Goal: Task Accomplishment & Management: Use online tool/utility

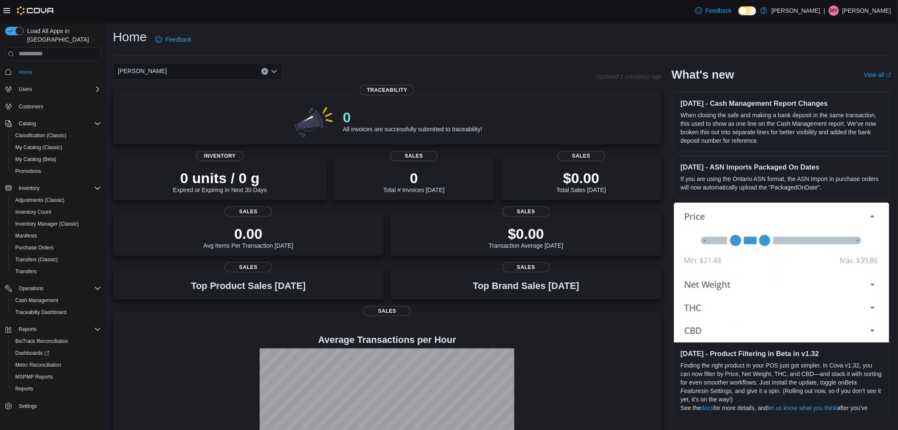
click at [754, 11] on icon at bounding box center [752, 10] width 5 height 5
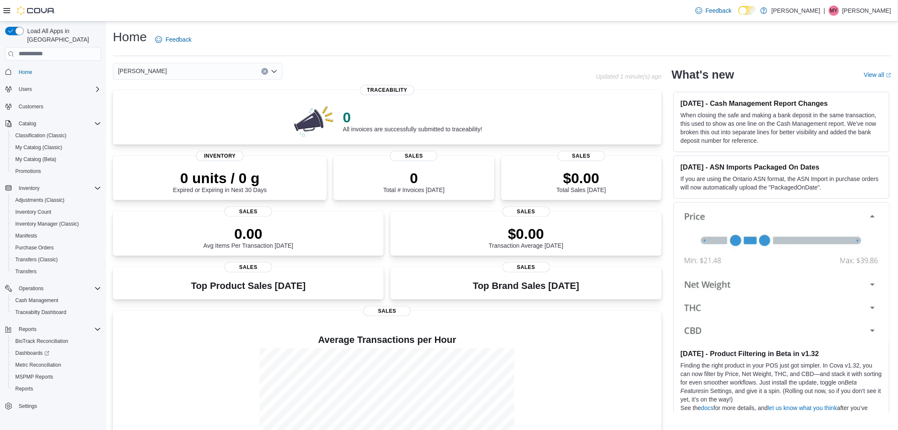
click at [750, 13] on icon at bounding box center [747, 10] width 5 height 5
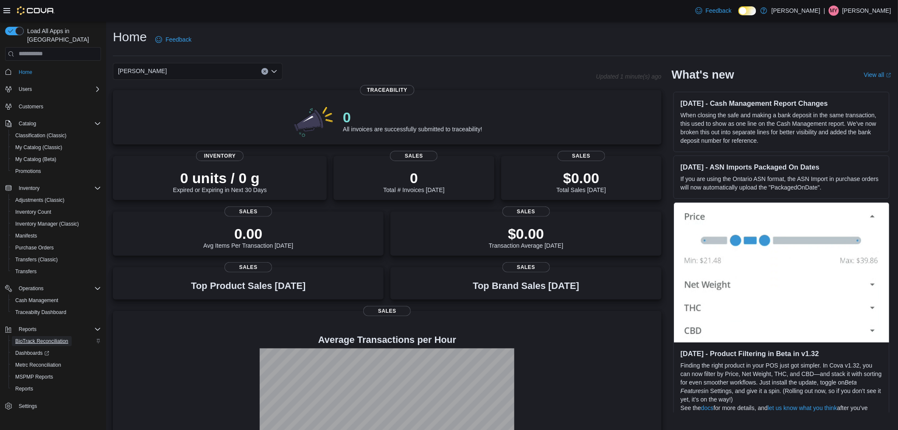
click at [41, 337] on span "BioTrack Reconciliation" at bounding box center [41, 340] width 53 height 7
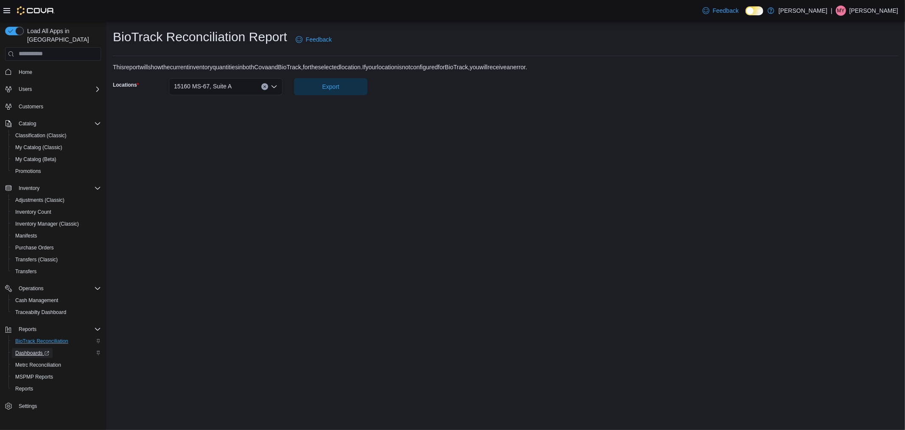
click at [37, 348] on span "Dashboards" at bounding box center [32, 353] width 34 height 10
drag, startPoint x: 50, startPoint y: 299, endPoint x: 62, endPoint y: 293, distance: 13.9
click at [50, 309] on span "Traceabilty Dashboard" at bounding box center [40, 312] width 51 height 7
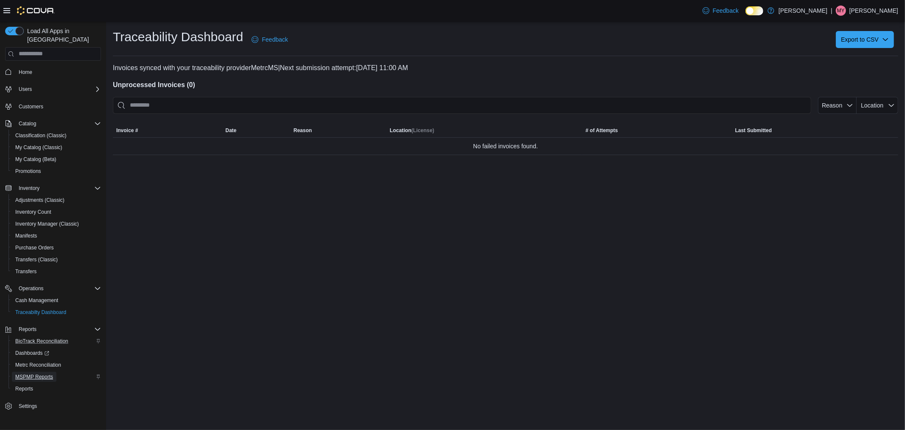
drag, startPoint x: 31, startPoint y: 340, endPoint x: 24, endPoint y: 366, distance: 27.7
click at [24, 373] on span "MSPMP Reports" at bounding box center [34, 376] width 38 height 7
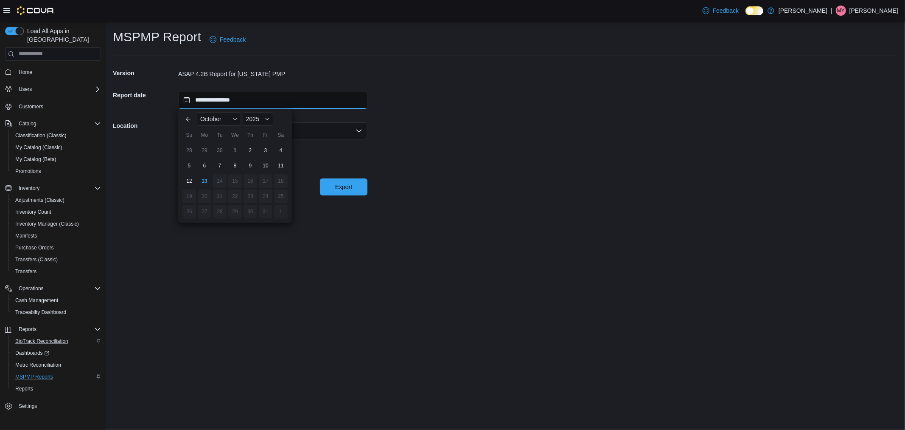
click at [233, 107] on input "**********" at bounding box center [272, 100] width 189 height 17
click at [185, 180] on div "12" at bounding box center [189, 180] width 15 height 15
type input "**********"
click at [241, 126] on div "Select a location" at bounding box center [272, 130] width 189 height 17
click at [225, 160] on span "15160 MS-67, Suite A" at bounding box center [278, 157] width 169 height 8
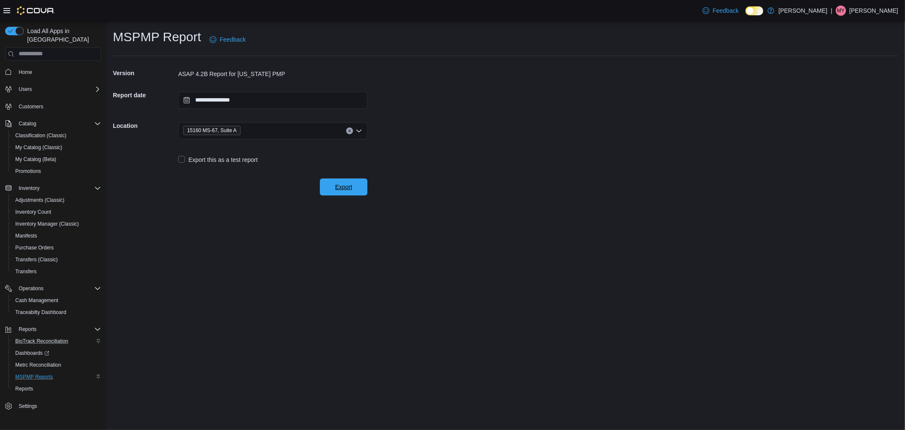
click at [344, 194] on span "Export" at bounding box center [343, 186] width 37 height 17
click at [351, 191] on span "Export" at bounding box center [343, 186] width 37 height 17
